Goal: Information Seeking & Learning: Learn about a topic

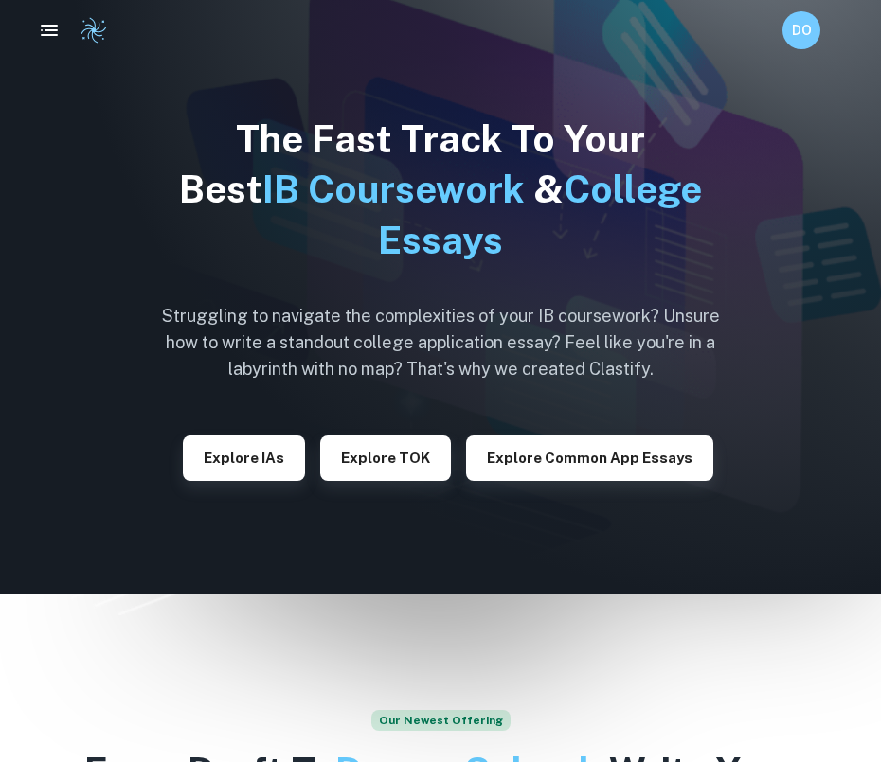
click at [598, 371] on h6 "Struggling to navigate the complexities of your IB coursework? Unsure how to wr…" at bounding box center [440, 343] width 587 height 80
click at [799, 43] on div "DO" at bounding box center [801, 30] width 38 height 38
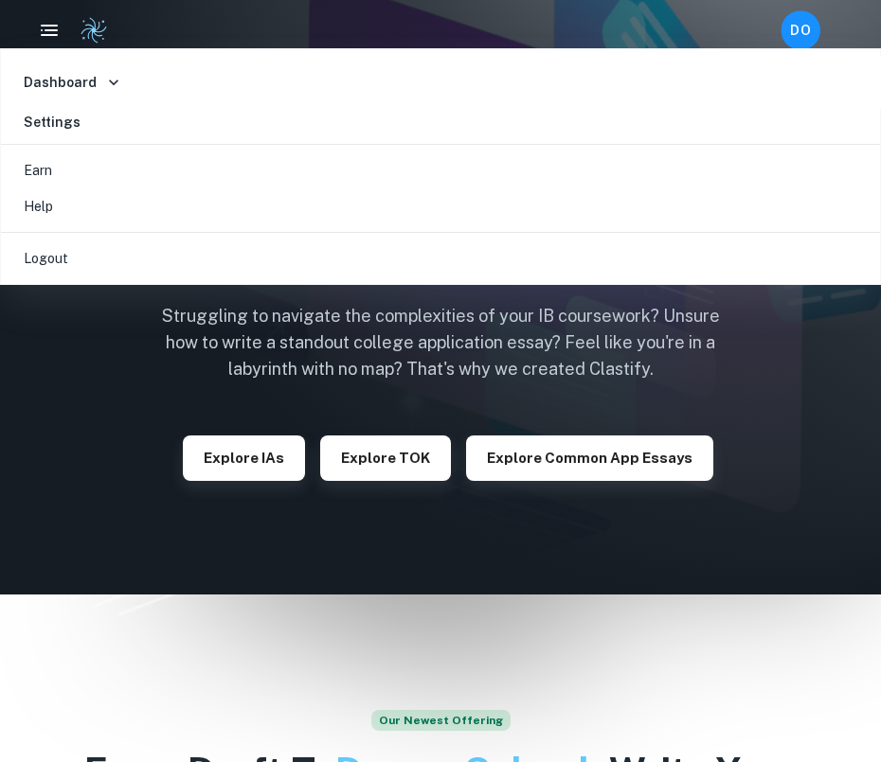
click at [799, 43] on div at bounding box center [440, 381] width 881 height 762
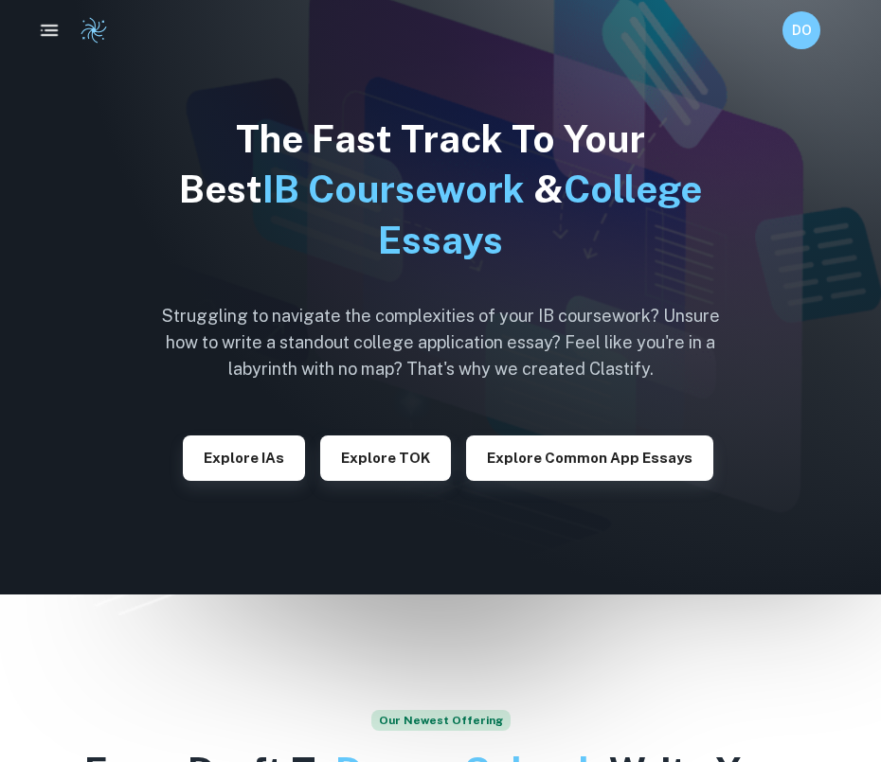
click at [78, 26] on link at bounding box center [88, 30] width 40 height 28
click at [43, 27] on icon "button" at bounding box center [50, 31] width 24 height 24
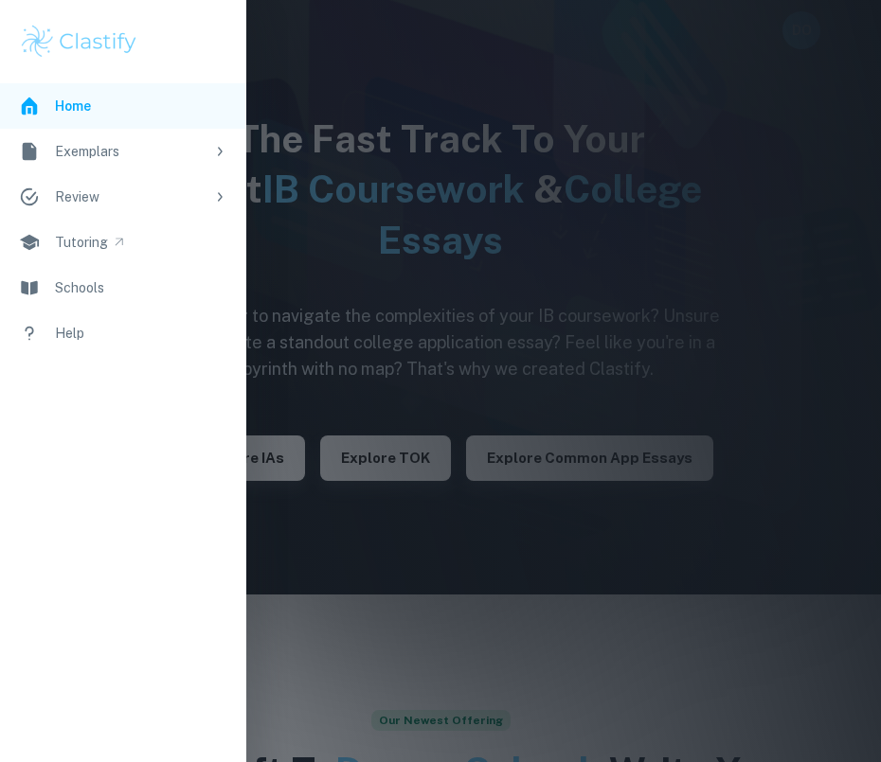
click at [118, 202] on div "Review" at bounding box center [130, 197] width 150 height 21
click at [124, 152] on div "Exemplars" at bounding box center [130, 151] width 150 height 21
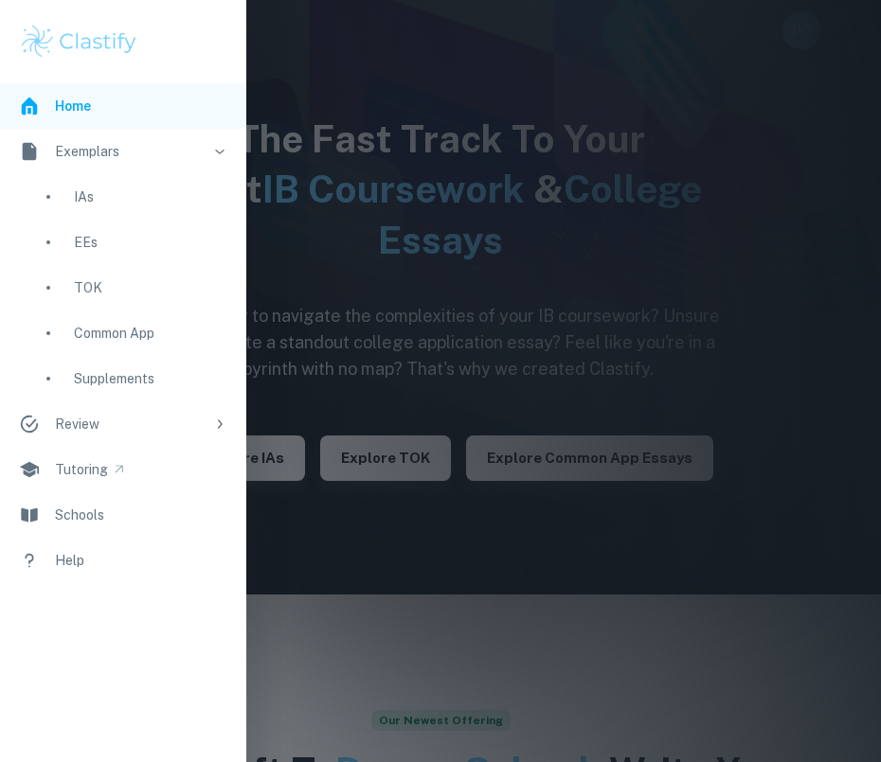
click at [116, 331] on div "Common App" at bounding box center [150, 333] width 153 height 21
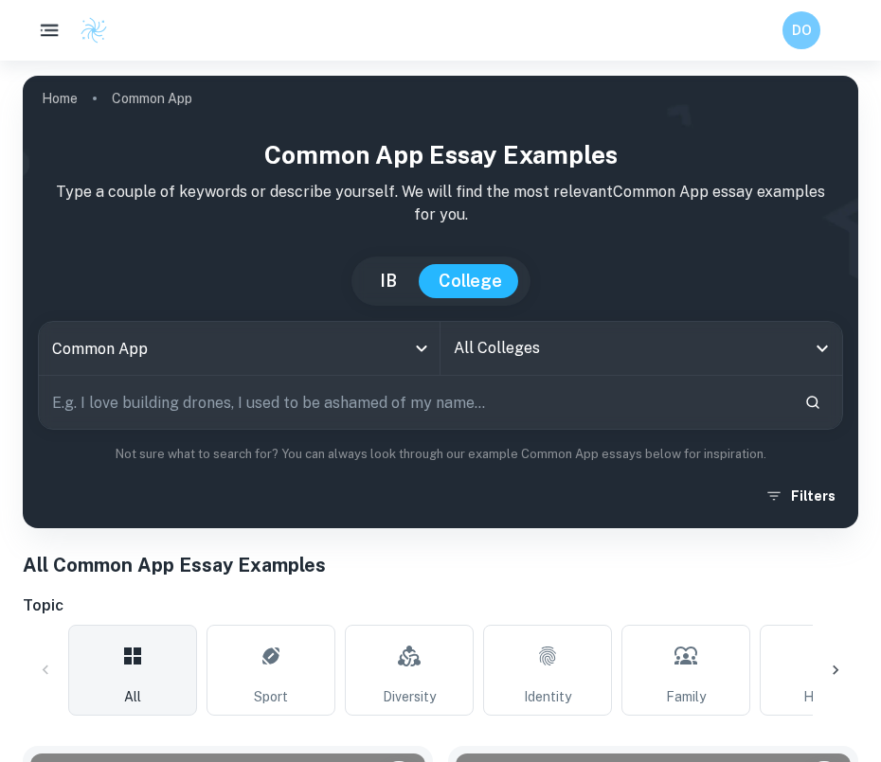
click at [44, 30] on icon "button" at bounding box center [50, 31] width 24 height 24
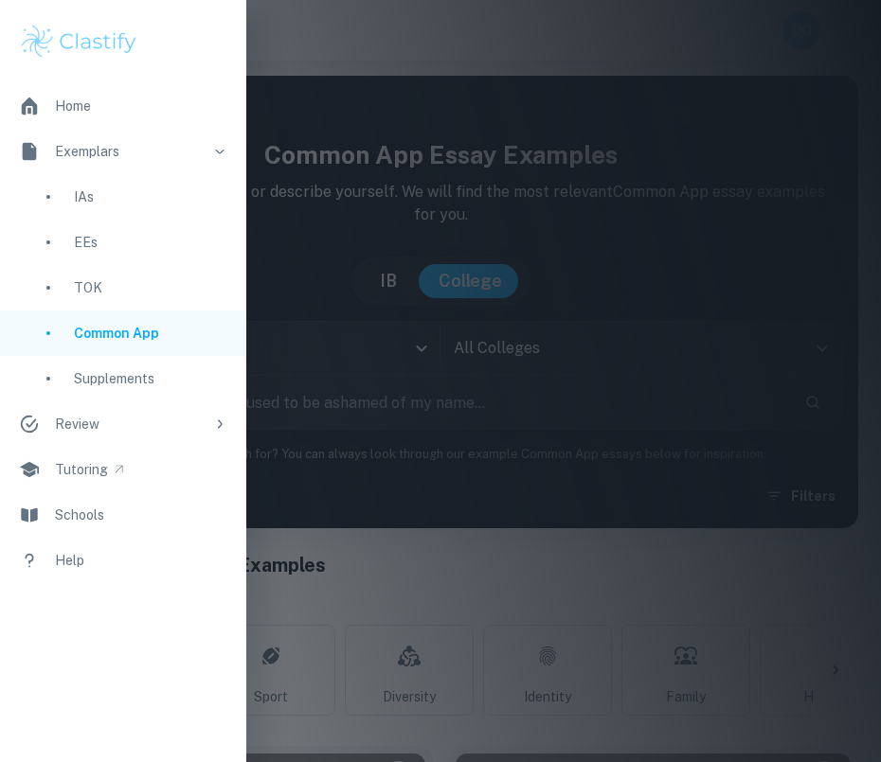
click at [44, 119] on link "Home" at bounding box center [123, 105] width 246 height 45
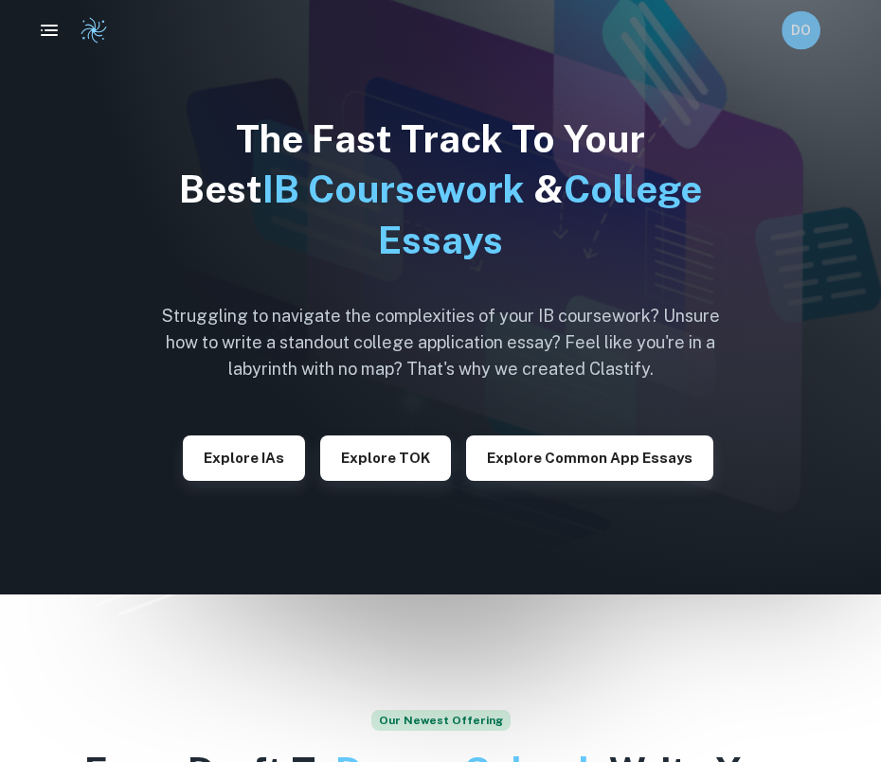
click at [801, 45] on div "DO" at bounding box center [800, 30] width 39 height 39
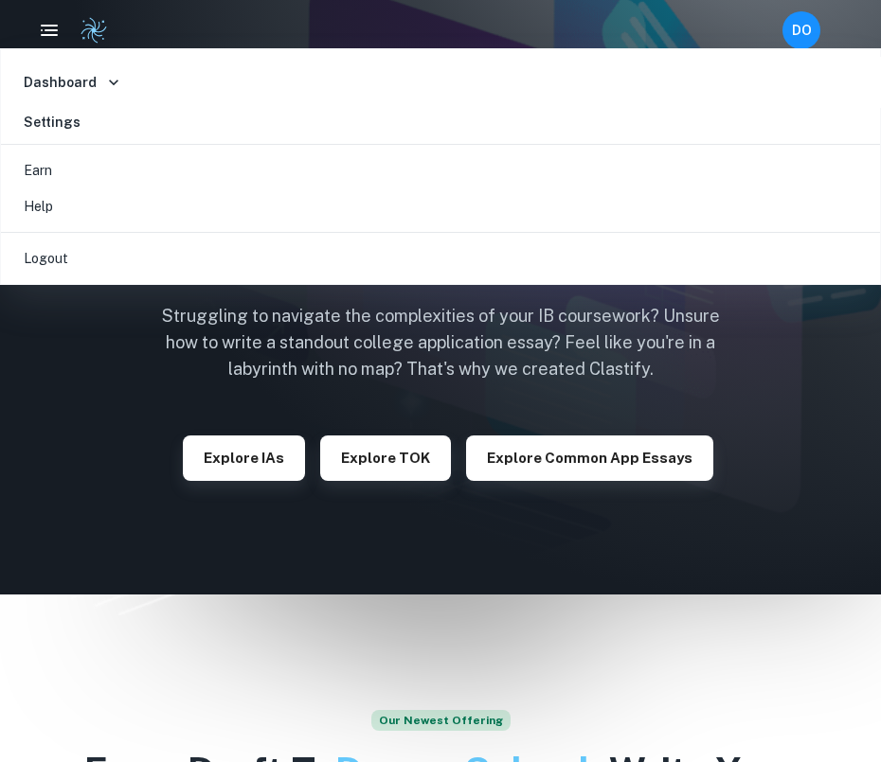
click at [690, 519] on div at bounding box center [440, 381] width 881 height 762
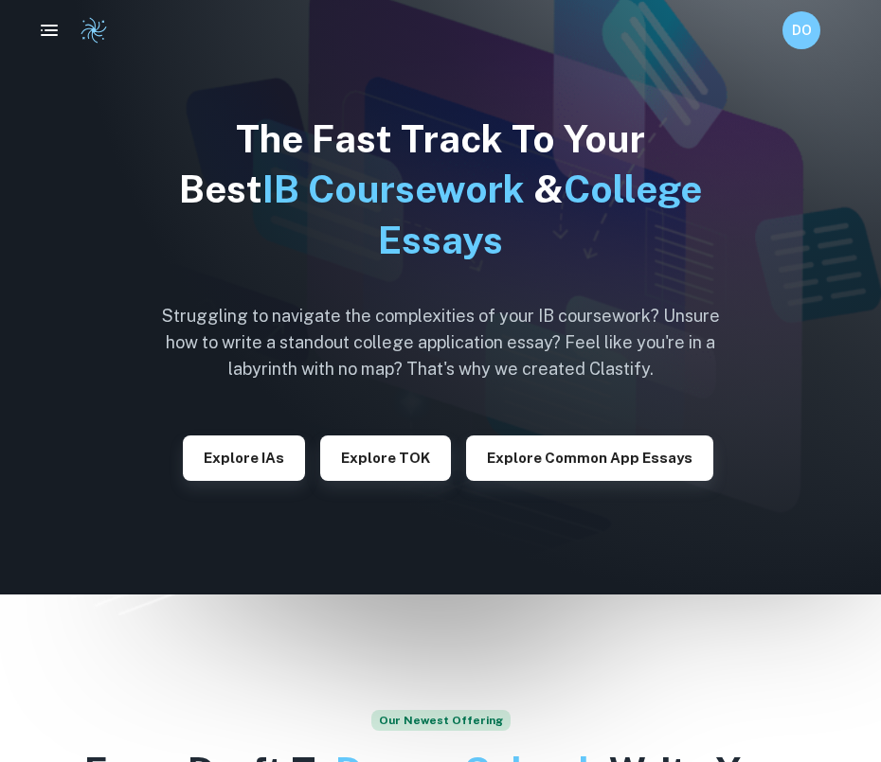
click at [58, 21] on icon "button" at bounding box center [49, 30] width 23 height 23
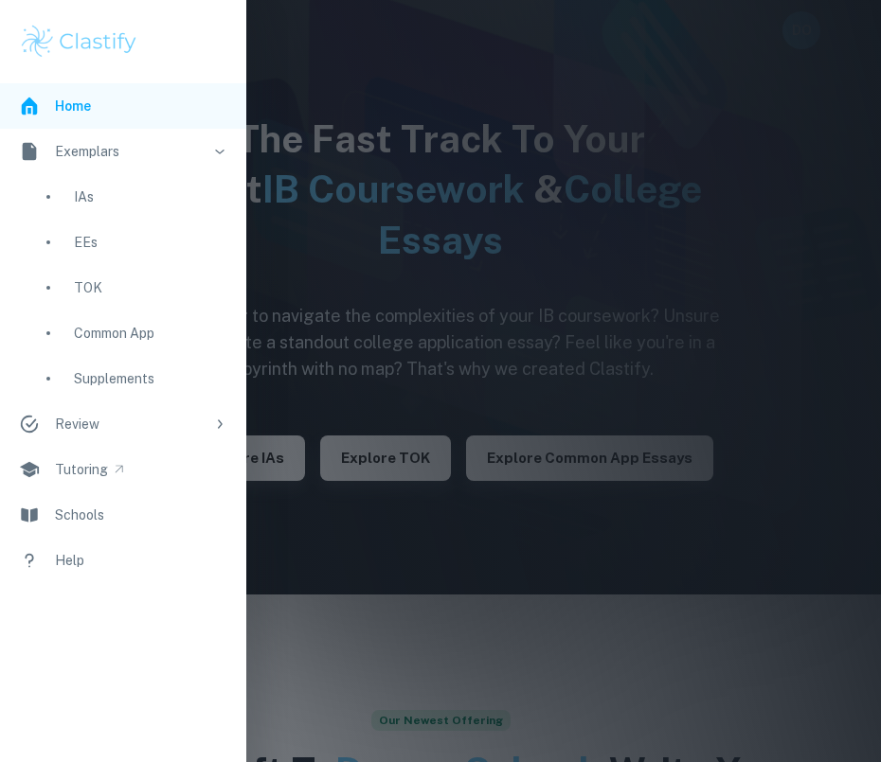
click at [124, 375] on div "Supplements" at bounding box center [150, 378] width 153 height 21
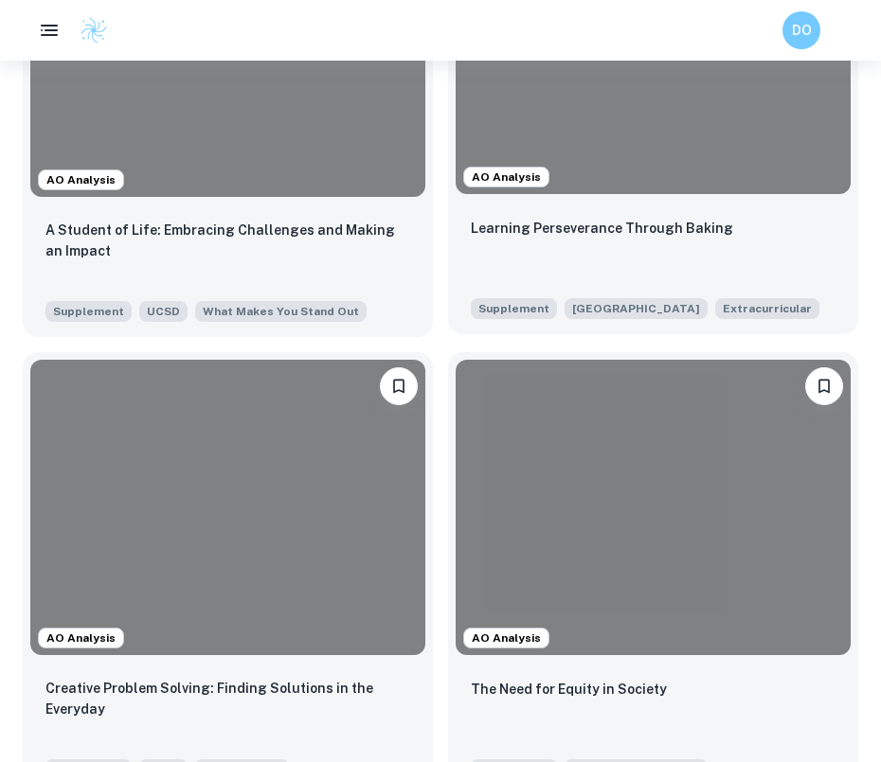
scroll to position [1287, 0]
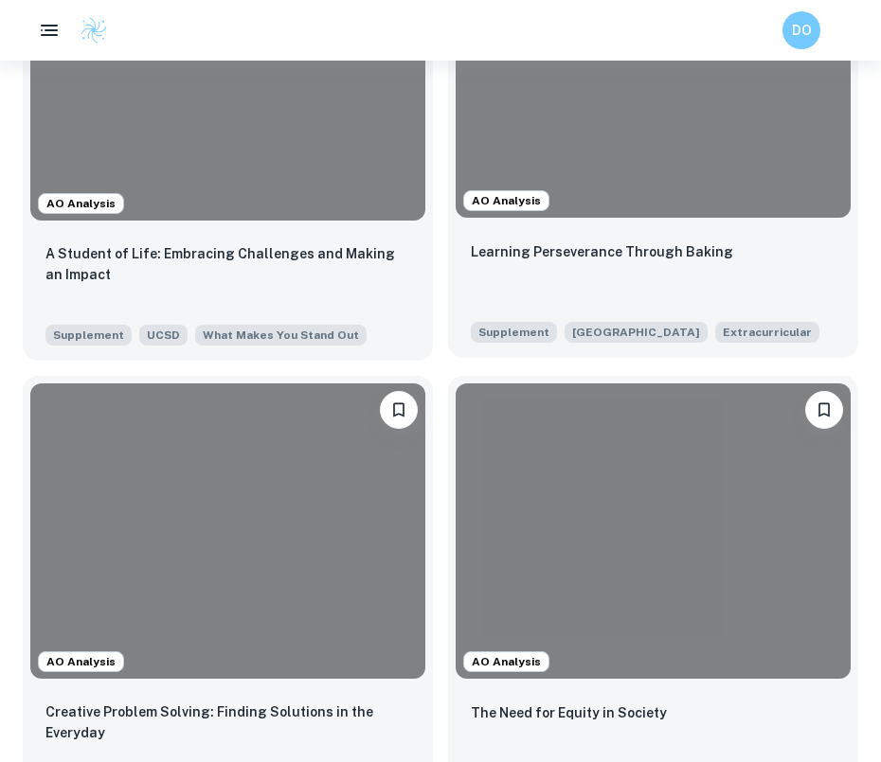
click at [656, 281] on div "Learning Perseverance Through Baking" at bounding box center [653, 273] width 365 height 64
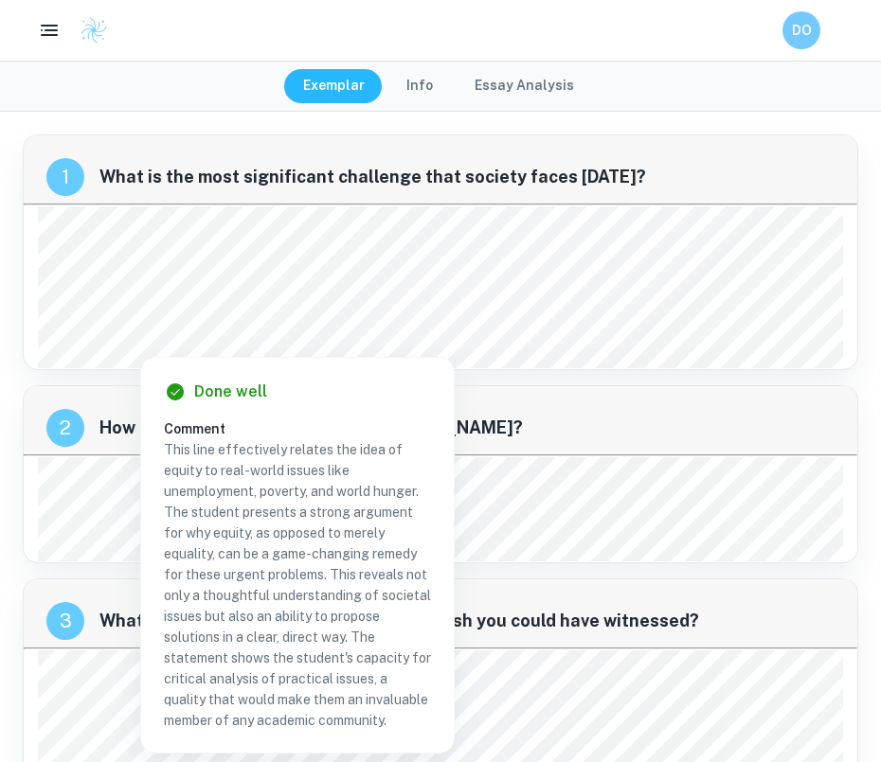
click at [648, 429] on span "How did you spend your last two [PERSON_NAME]?" at bounding box center [466, 428] width 735 height 27
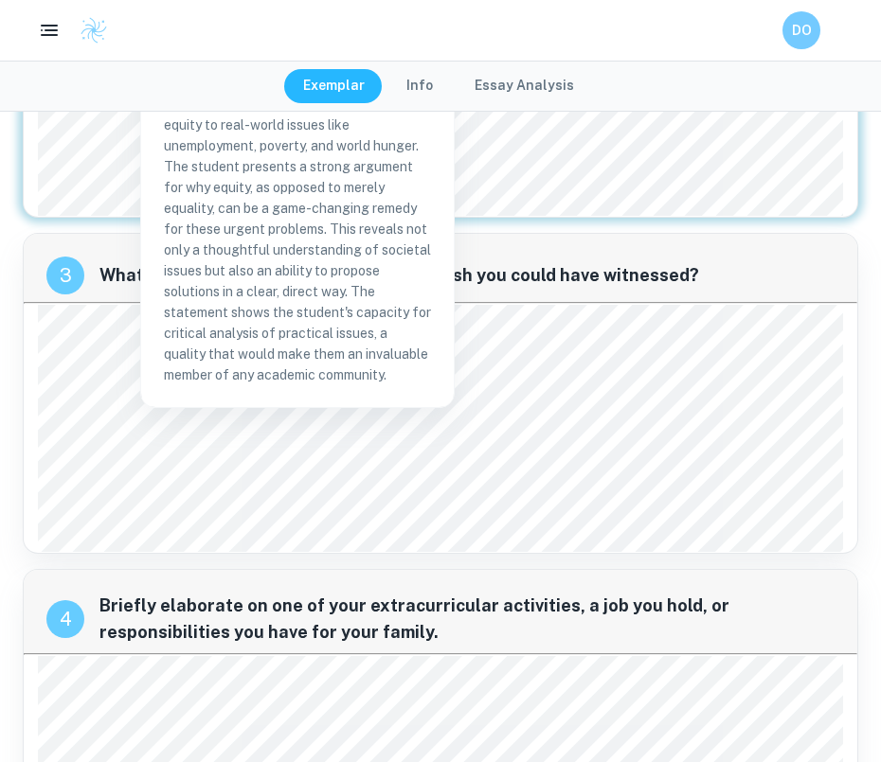
click at [648, 429] on div "[DATE]. [PERSON_NAME] live in [GEOGRAPHIC_DATA]. A concert that moved so many p…" at bounding box center [440, 429] width 805 height 248
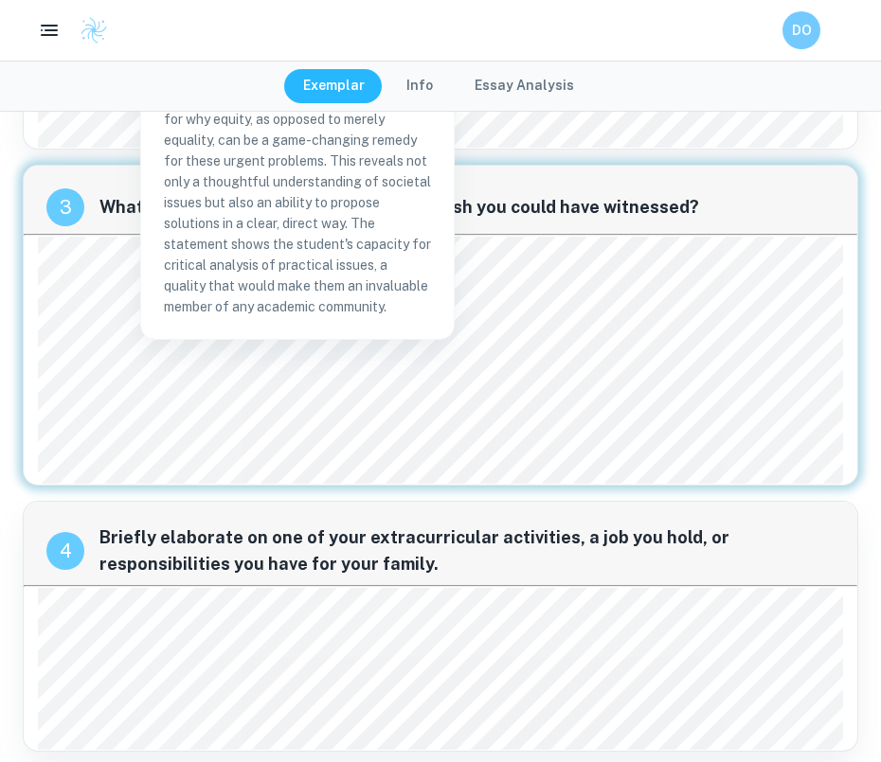
click at [562, 465] on div "[DATE]. [PERSON_NAME] live in [GEOGRAPHIC_DATA]. A concert that moved so many p…" at bounding box center [440, 361] width 805 height 248
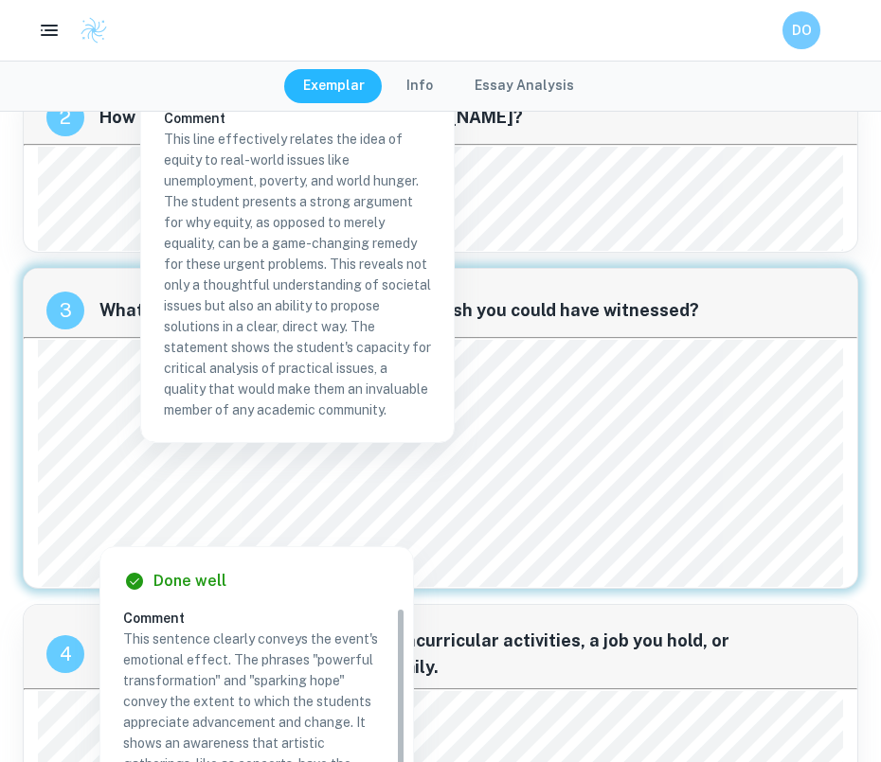
click at [630, 476] on div at bounding box center [717, 481] width 193 height 30
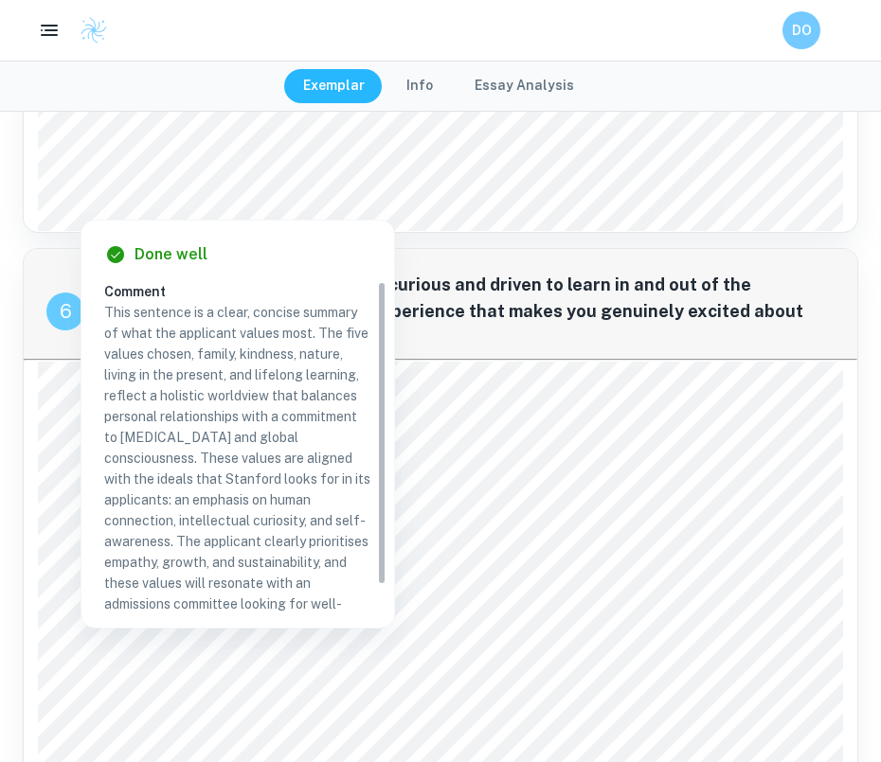
scroll to position [1192, 1]
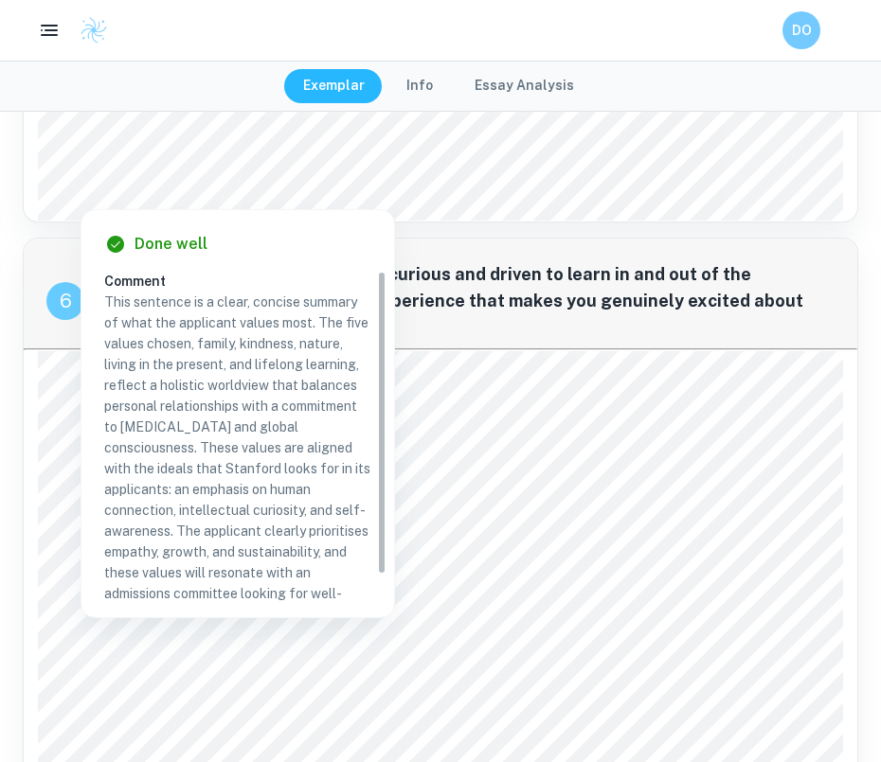
click at [605, 407] on div "After living abroad for a year, is it fair to notice the smallest inconvenience…" at bounding box center [440, 632] width 805 height 563
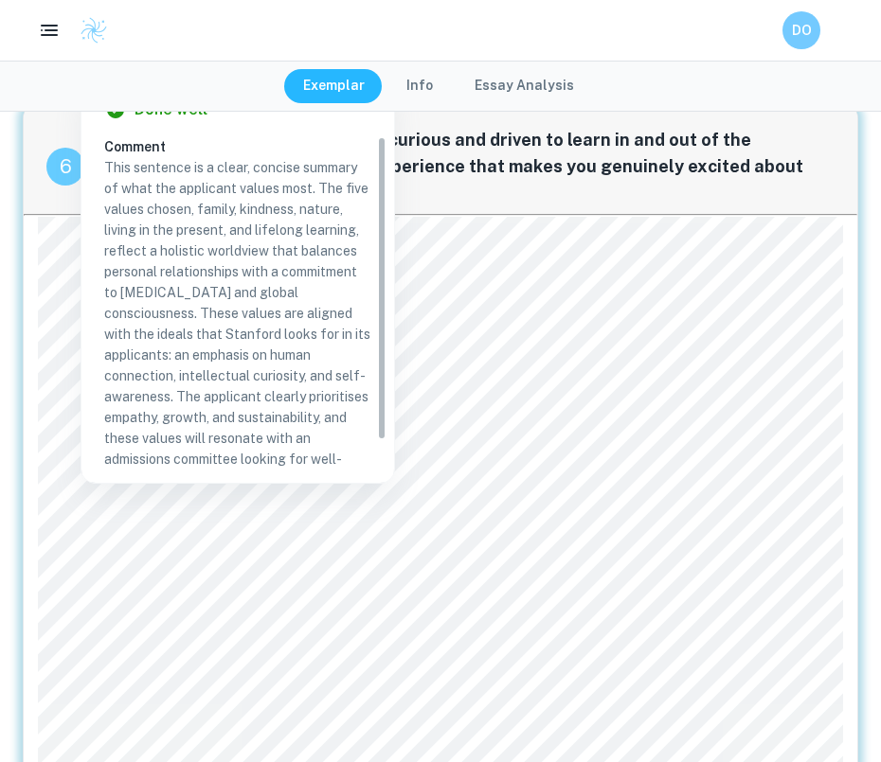
click at [692, 630] on span "I approached the building management with my solution who said I wasn't the onl…" at bounding box center [440, 638] width 790 height 16
click at [629, 285] on div "After living abroad for a year, is it fair to notice the smallest inconvenience…" at bounding box center [440, 498] width 805 height 563
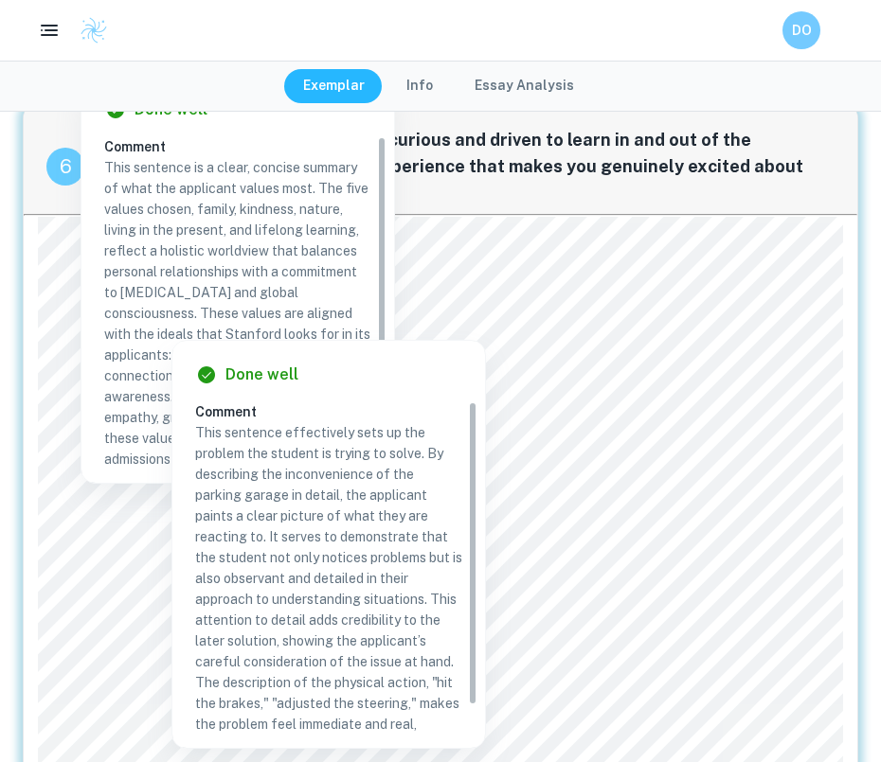
click at [629, 295] on div at bounding box center [444, 301] width 776 height 28
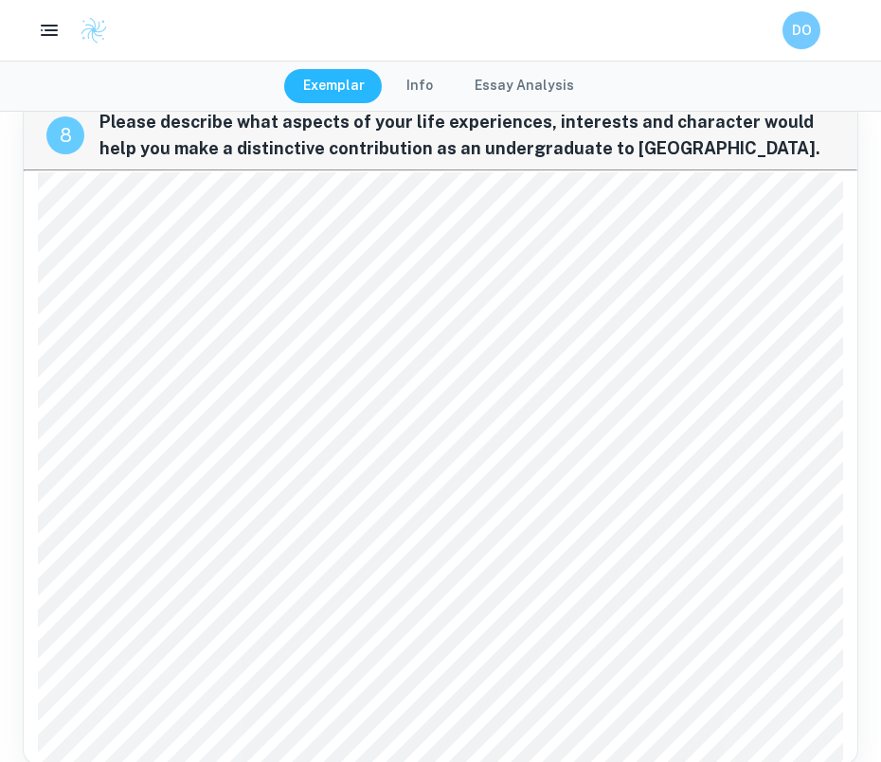
scroll to position [2817, 0]
click at [529, 81] on button "Essay Analysis" at bounding box center [524, 86] width 137 height 34
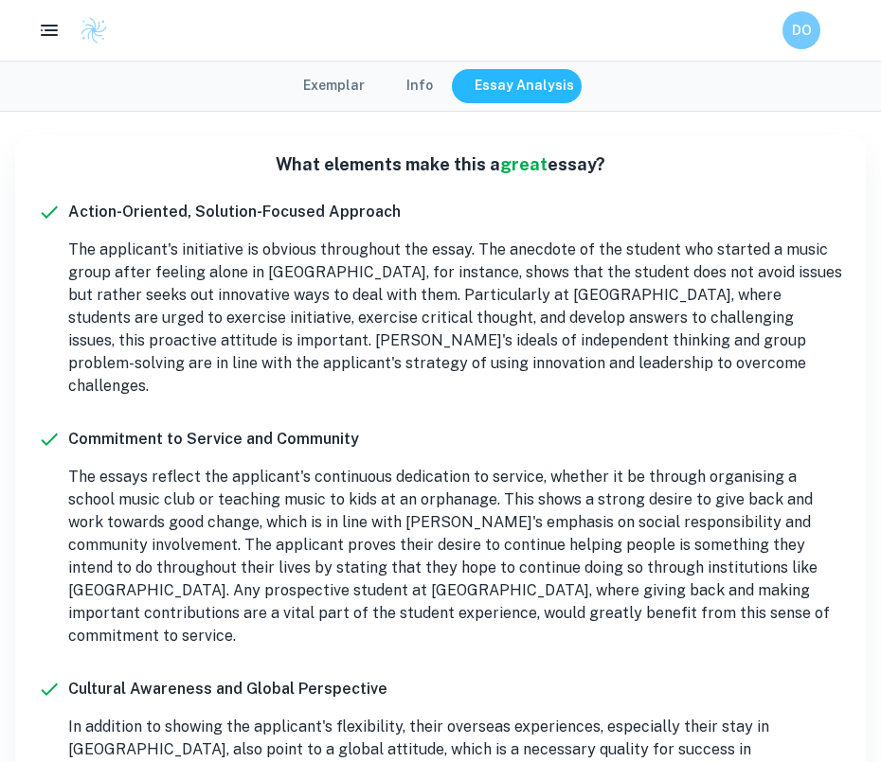
click at [452, 95] on button "Info" at bounding box center [419, 86] width 64 height 34
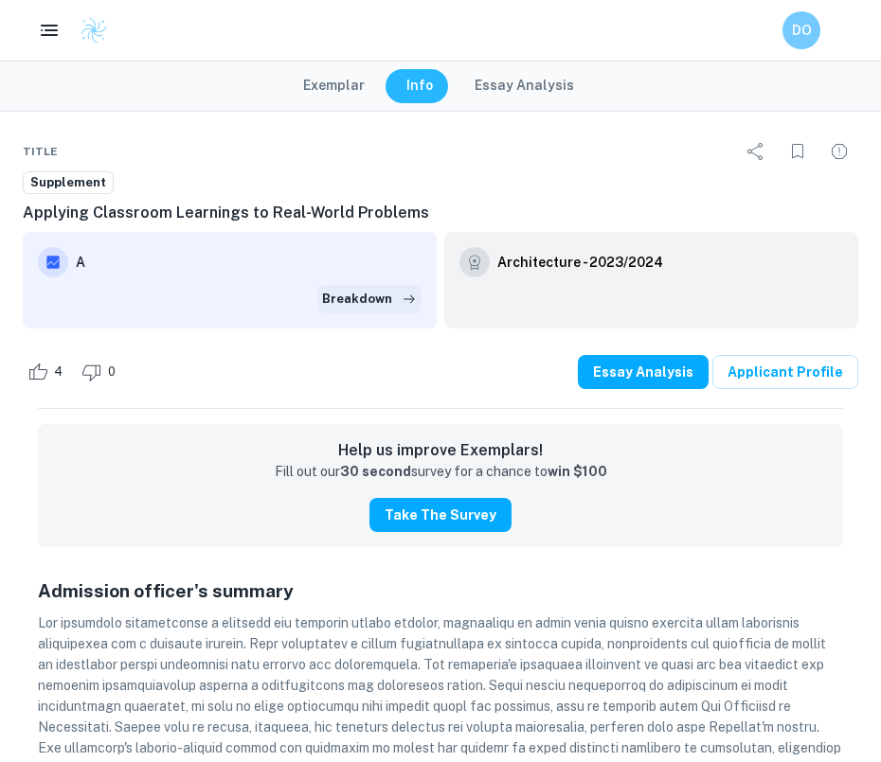
scroll to position [9, 0]
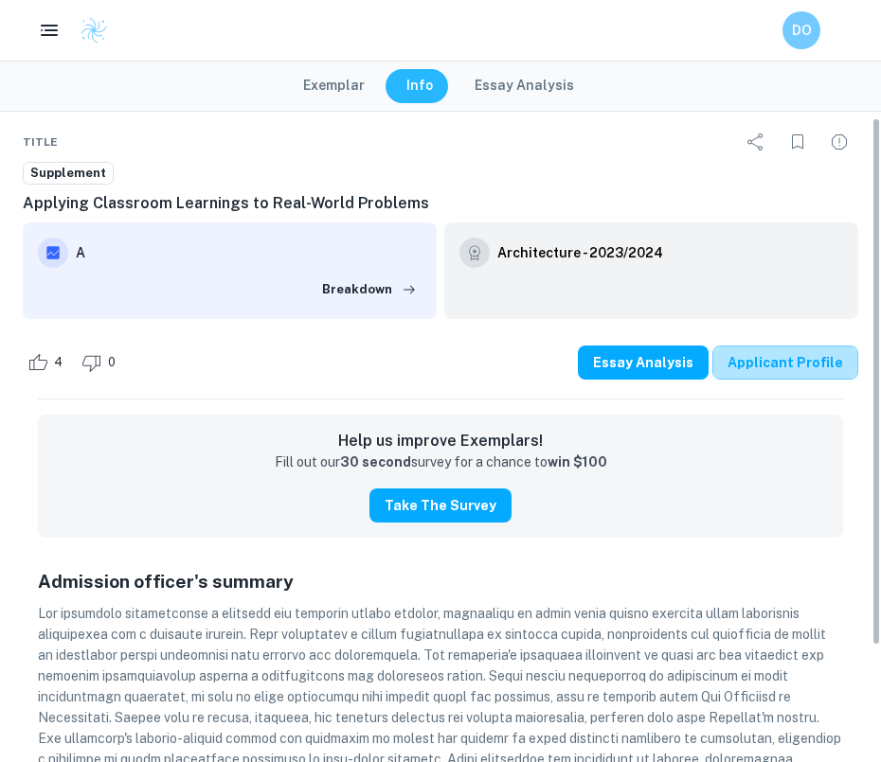
click at [816, 360] on link "Applicant Profile" at bounding box center [785, 363] width 146 height 34
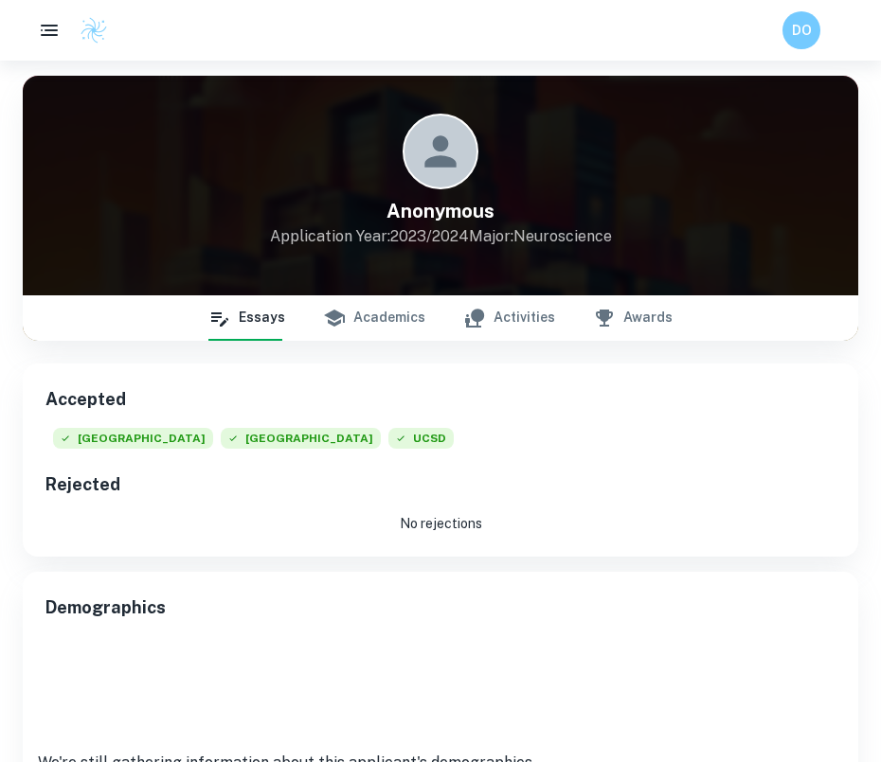
click at [393, 316] on button "Academics" at bounding box center [374, 317] width 102 height 45
click at [499, 320] on button "Activities" at bounding box center [509, 317] width 92 height 45
click at [567, 320] on div "Essays Academics Activities Awards" at bounding box center [440, 317] width 464 height 45
click at [593, 315] on icon "button" at bounding box center [604, 318] width 23 height 23
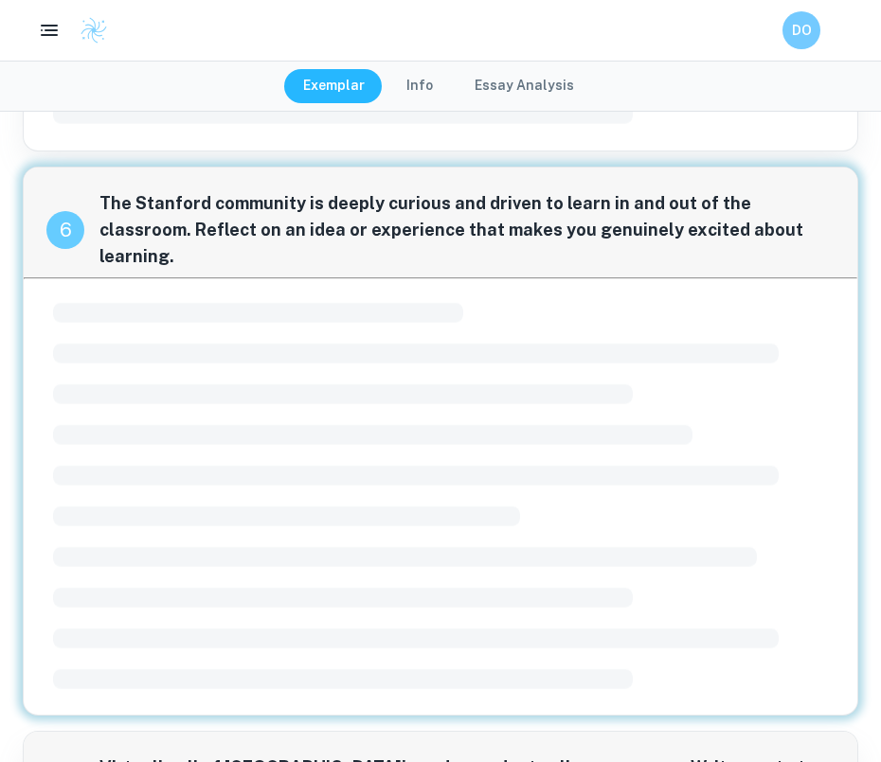
scroll to position [1329, 0]
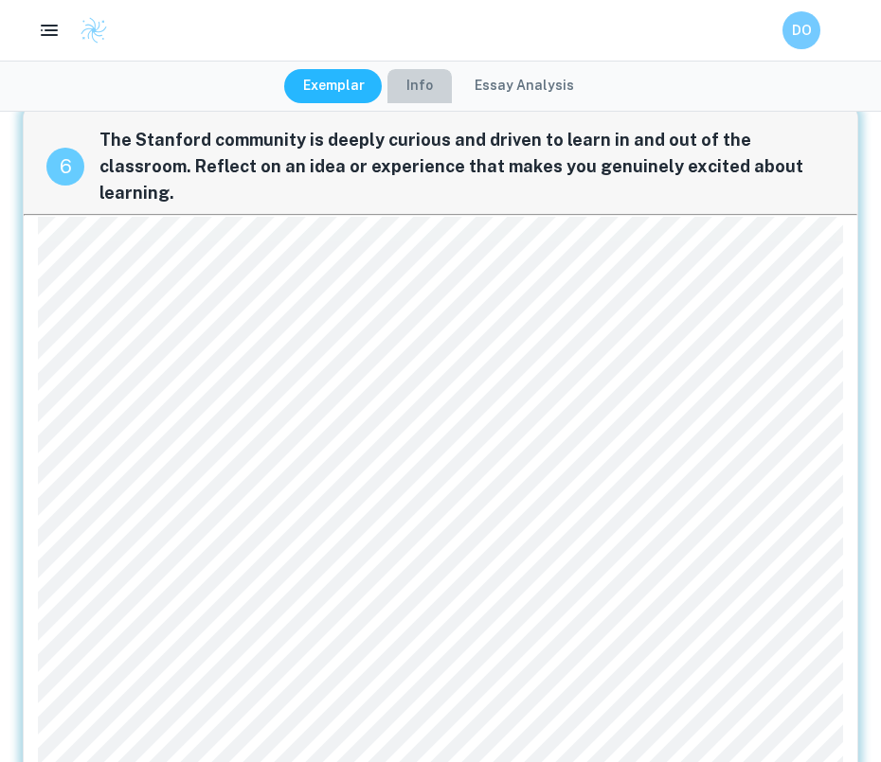
click at [437, 77] on button "Info" at bounding box center [419, 86] width 64 height 34
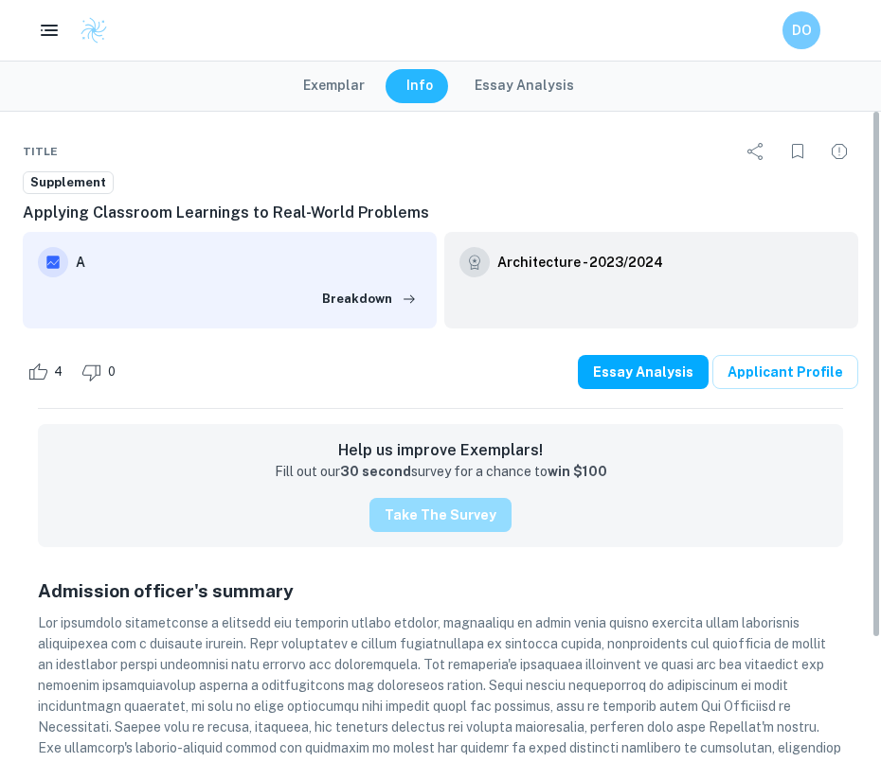
click at [465, 510] on button "Take the Survey" at bounding box center [440, 515] width 142 height 34
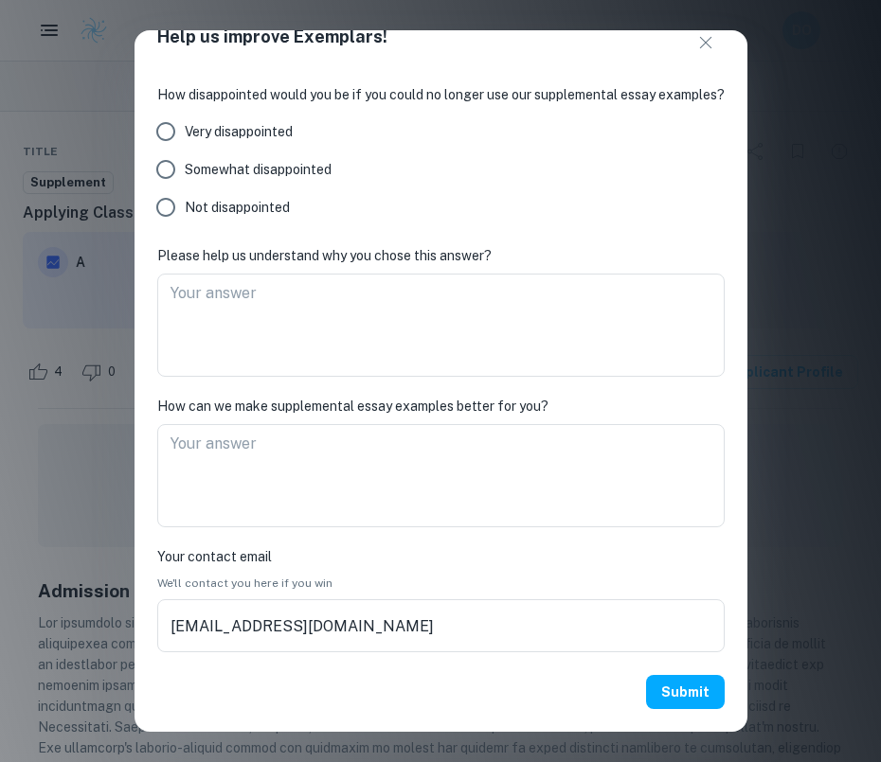
scroll to position [29, 0]
click at [825, 196] on div "Help us improve Exemplars! How disappointed would you be if you could no longer…" at bounding box center [440, 381] width 881 height 762
